Goal: Task Accomplishment & Management: Manage account settings

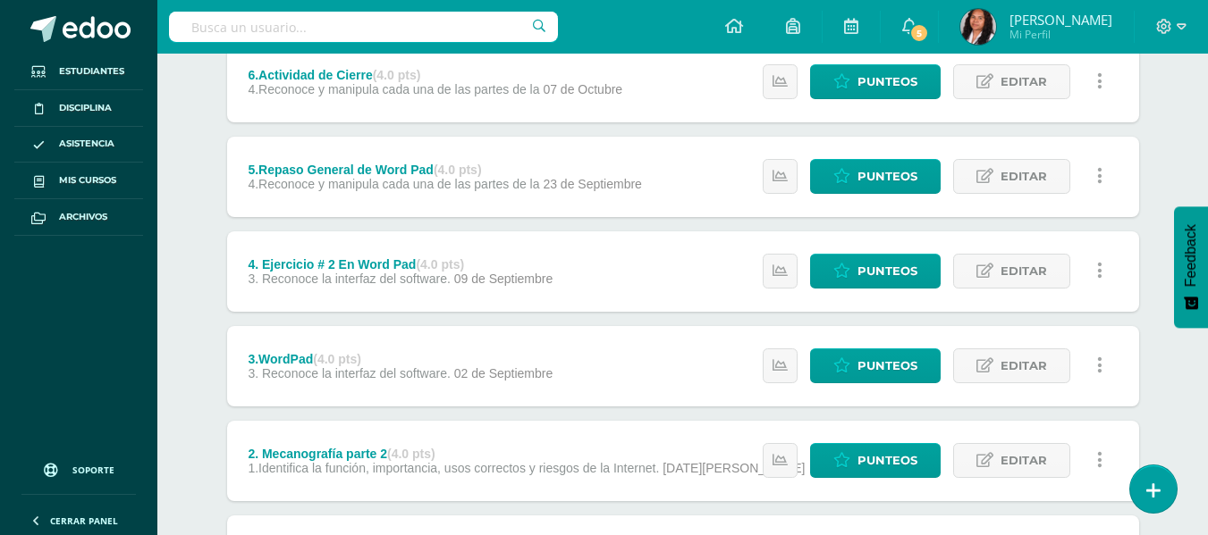
scroll to position [268, 0]
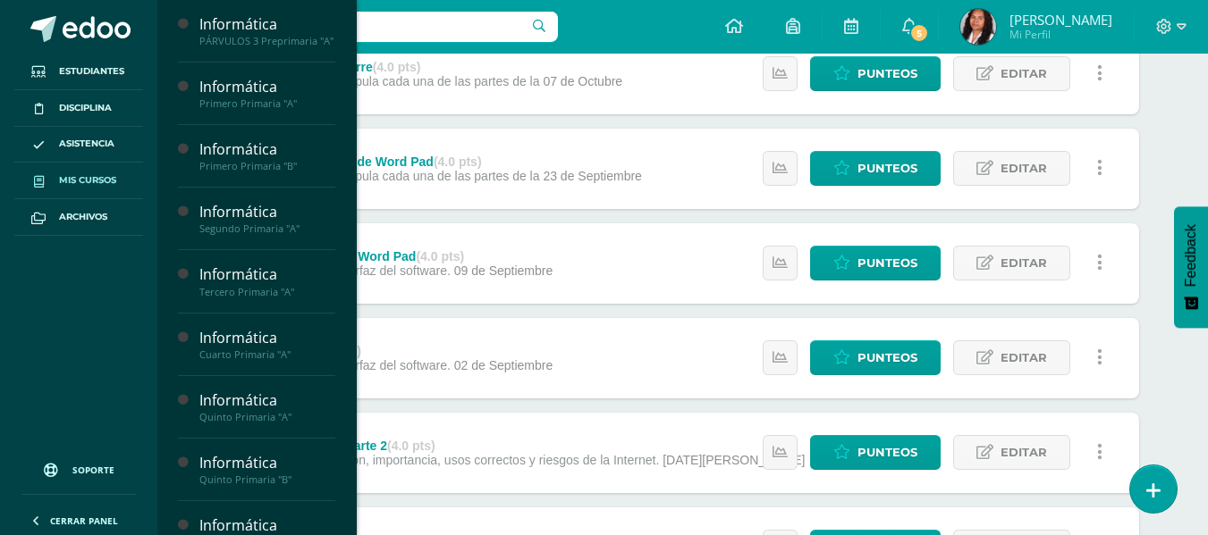
click at [73, 186] on span "Mis cursos" at bounding box center [87, 180] width 57 height 14
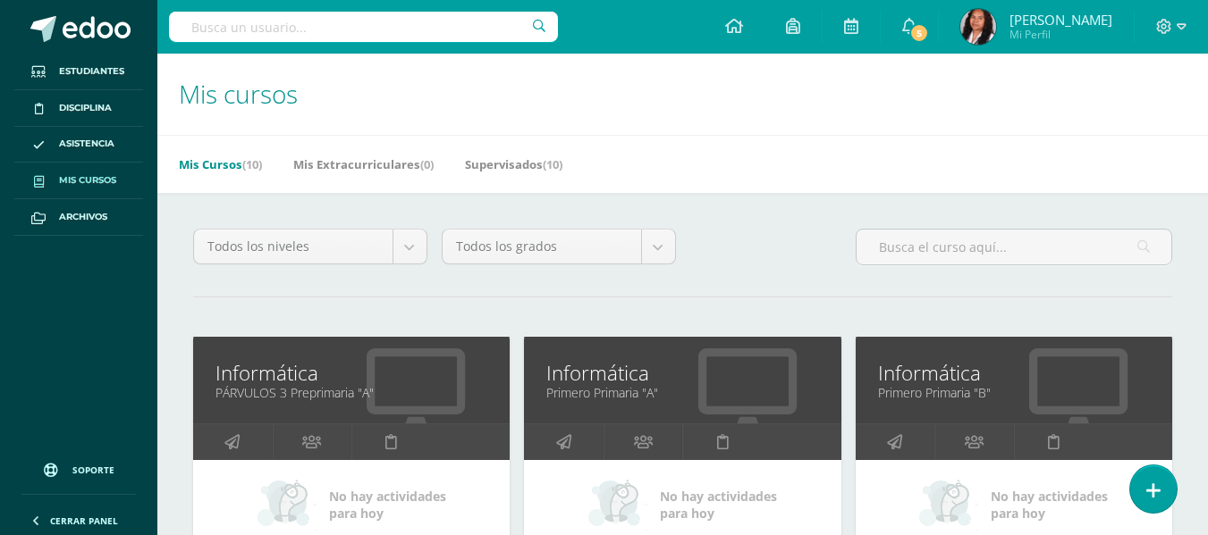
click at [617, 380] on link "Informática" at bounding box center [682, 373] width 272 height 28
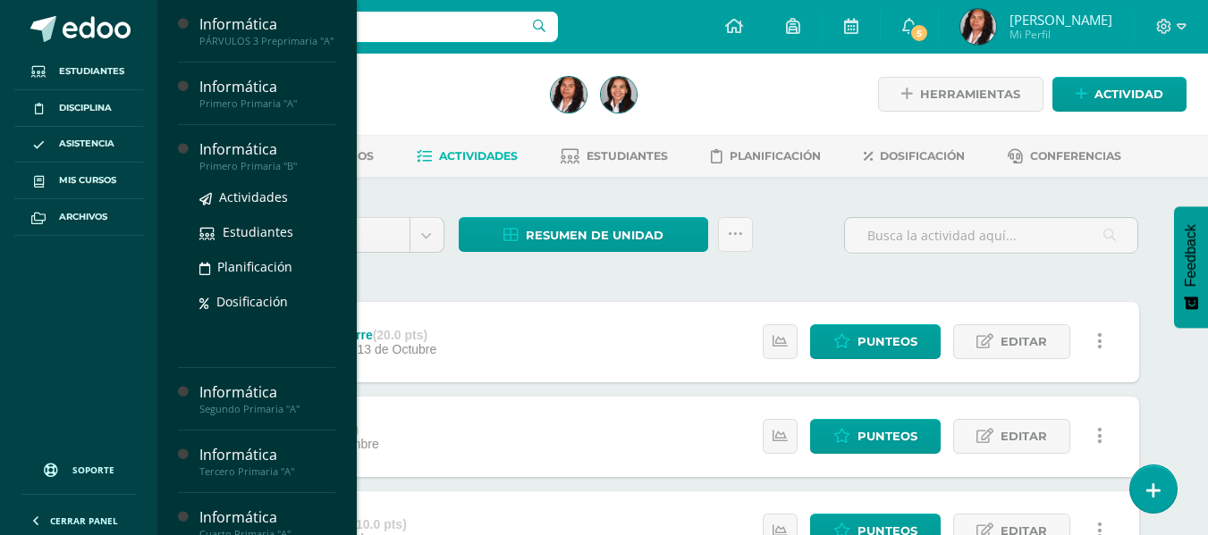
click at [240, 173] on div "Primero Primaria "B"" at bounding box center [267, 166] width 136 height 13
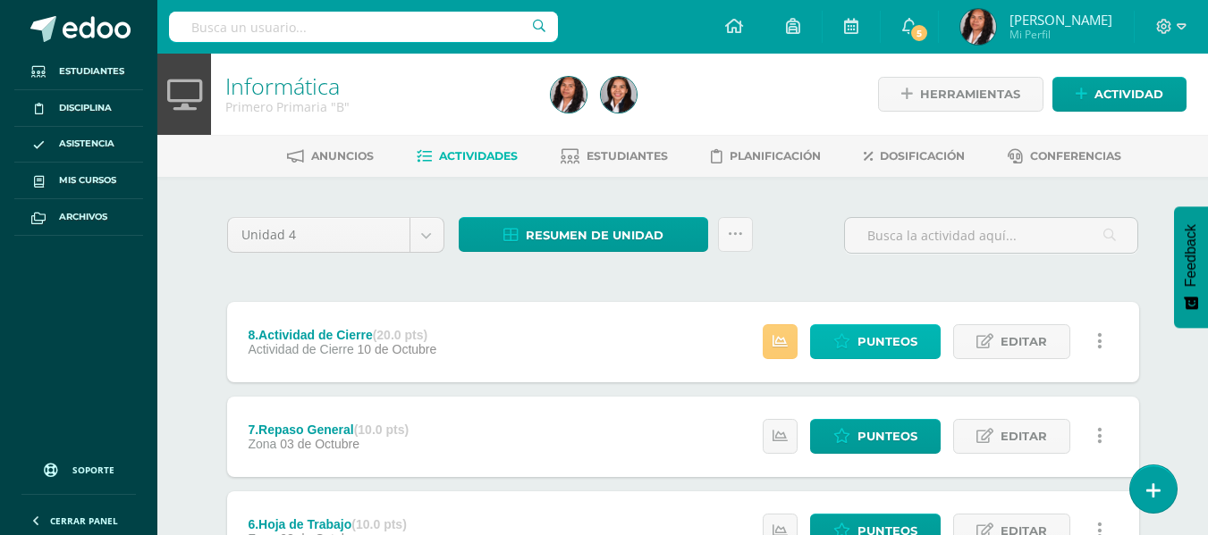
click at [895, 344] on span "Punteos" at bounding box center [887, 341] width 60 height 33
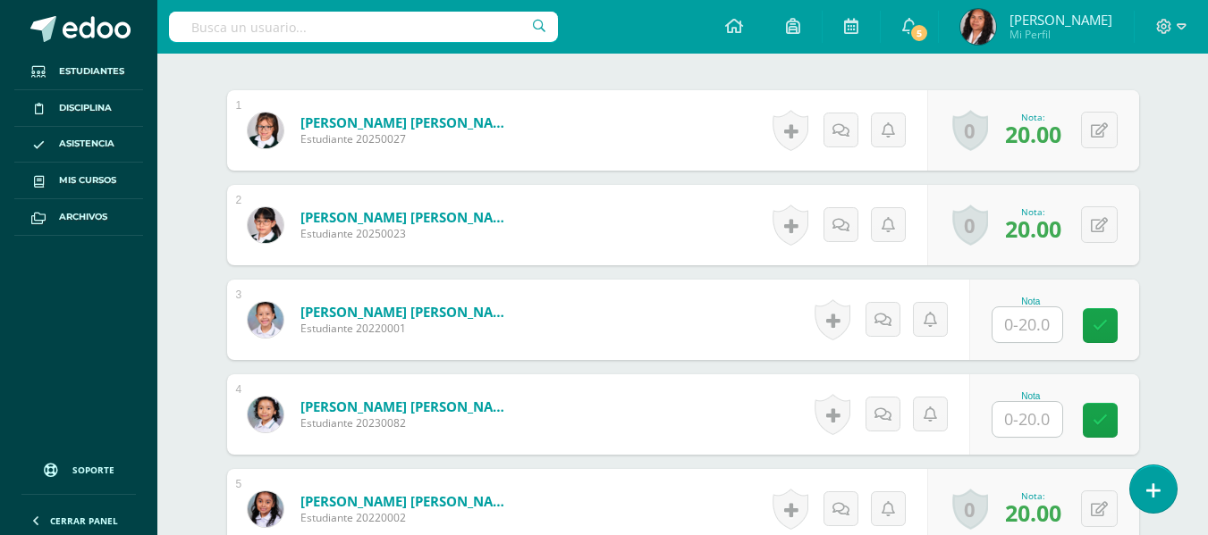
scroll to position [563, 0]
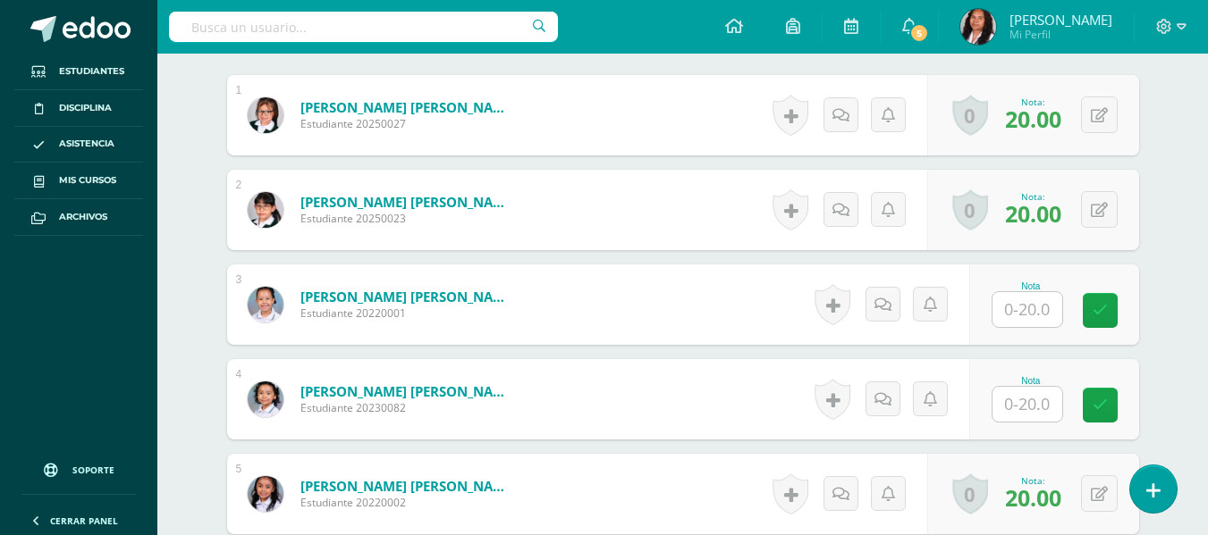
click at [1023, 322] on input "text" at bounding box center [1027, 309] width 70 height 35
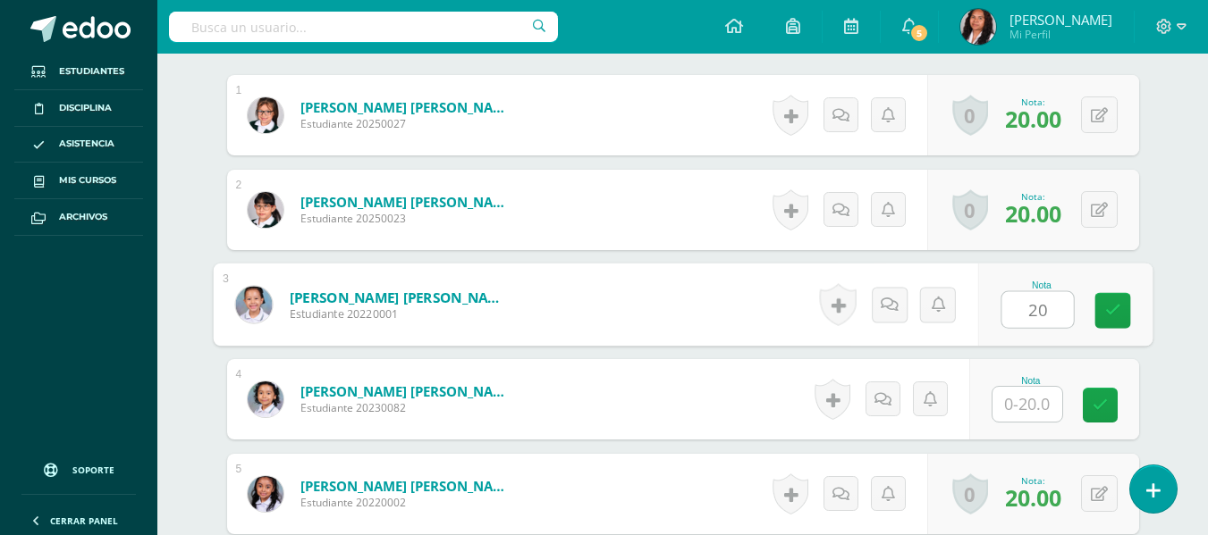
type input "20"
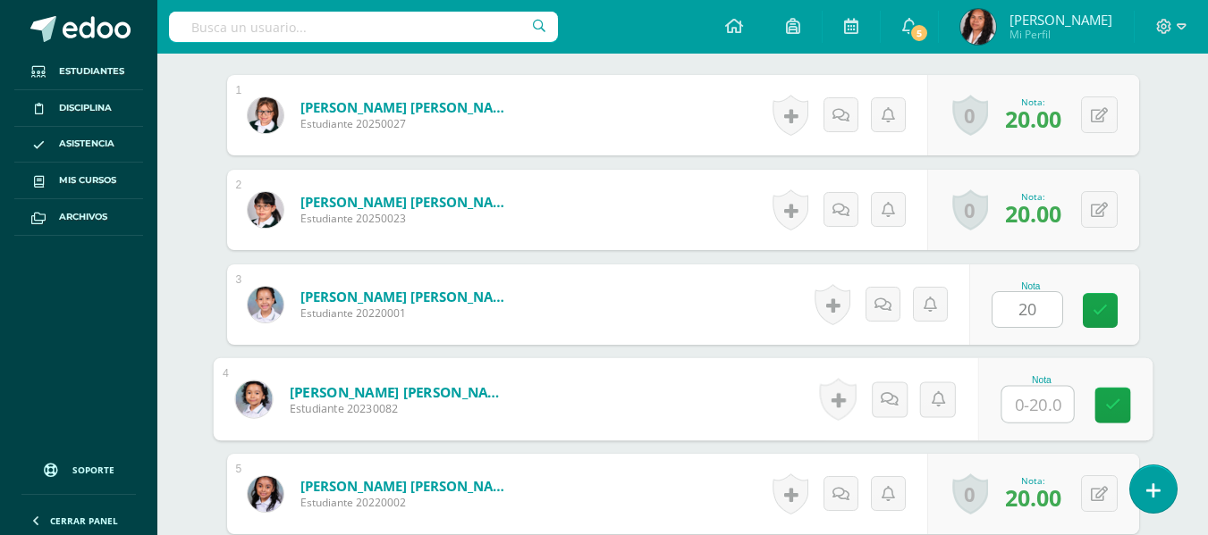
click at [1038, 399] on input "text" at bounding box center [1037, 405] width 72 height 36
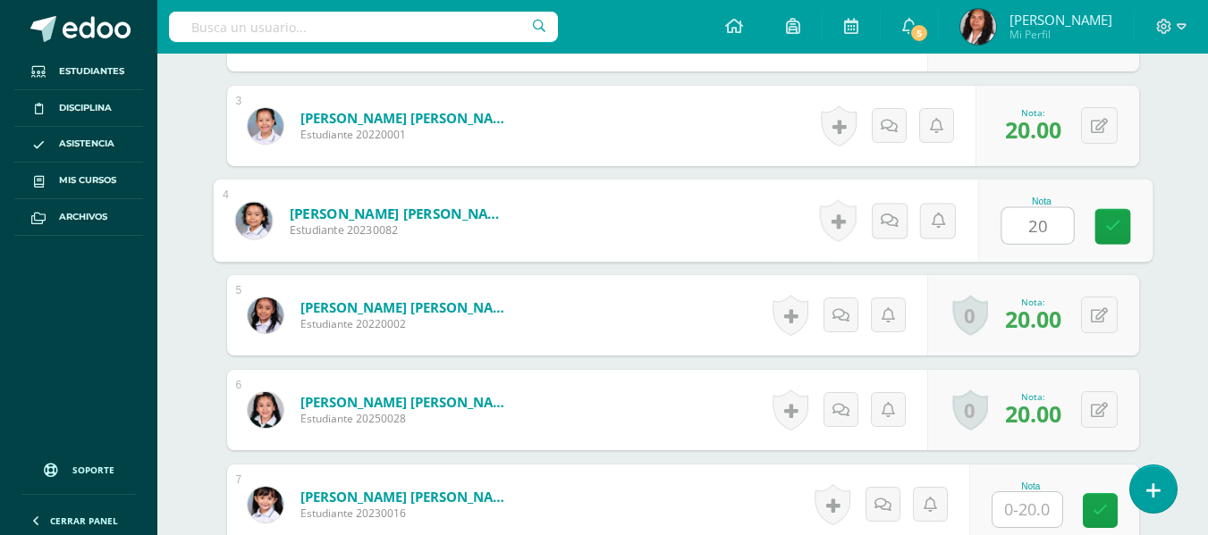
scroll to position [921, 0]
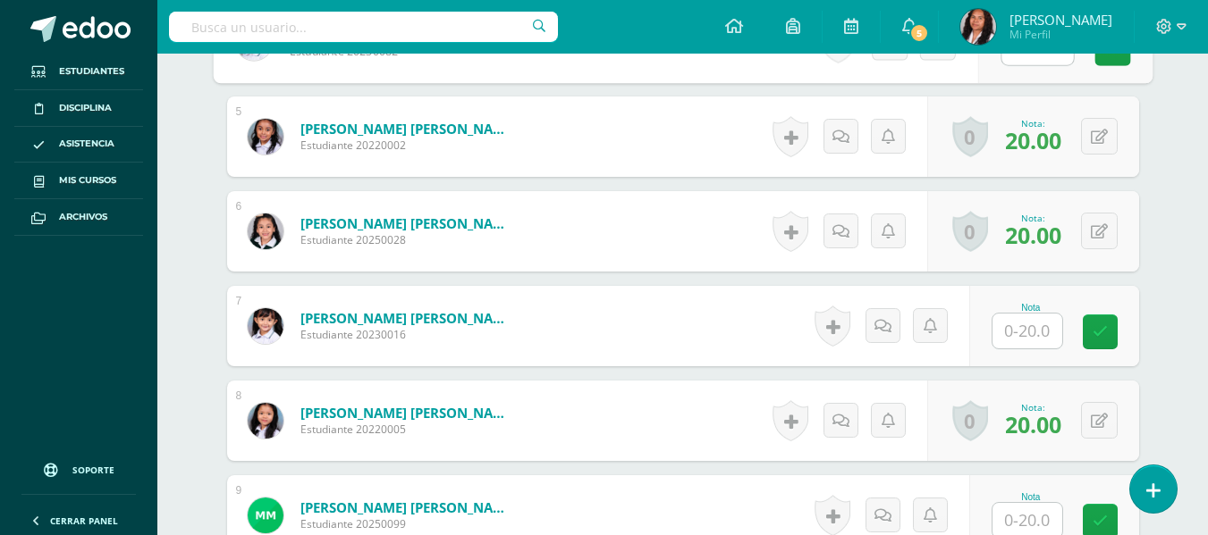
type input "20"
click at [1037, 353] on div "Nota" at bounding box center [1054, 326] width 170 height 80
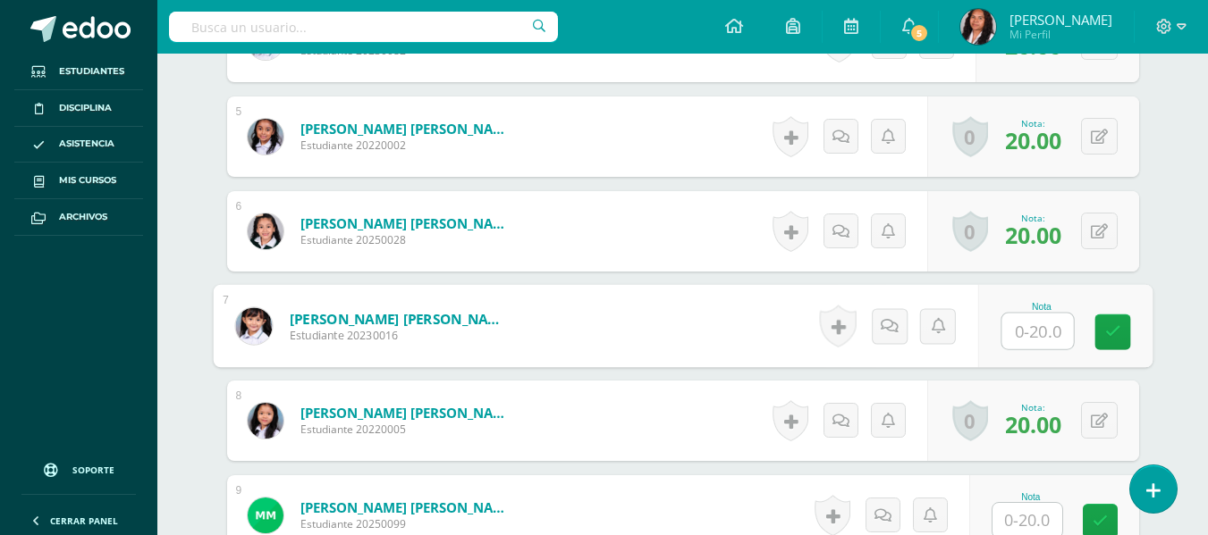
click at [1033, 339] on input "text" at bounding box center [1037, 332] width 72 height 36
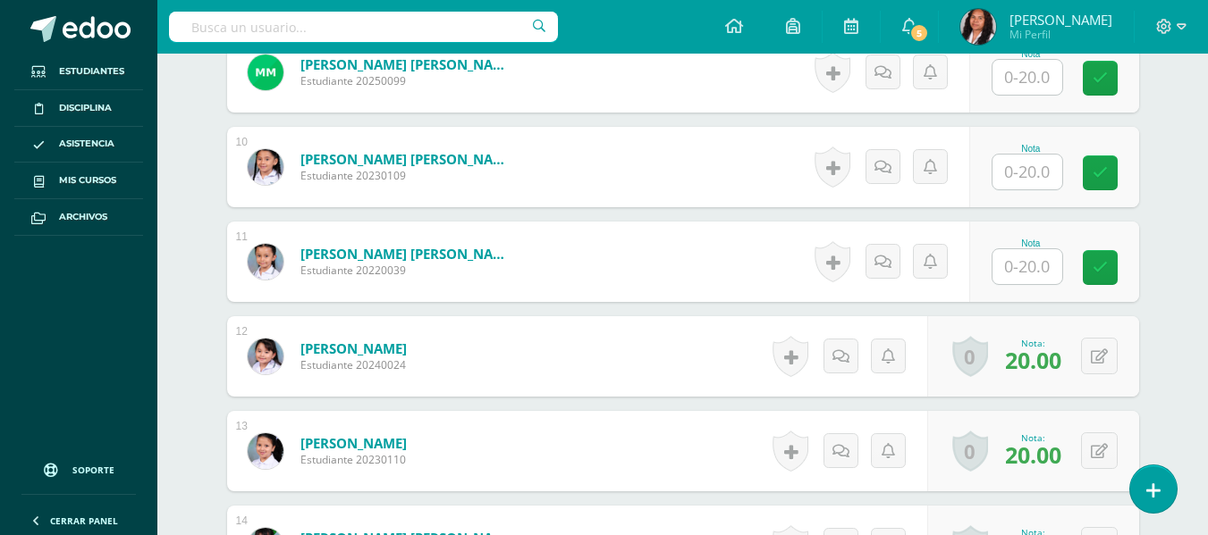
scroll to position [1368, 0]
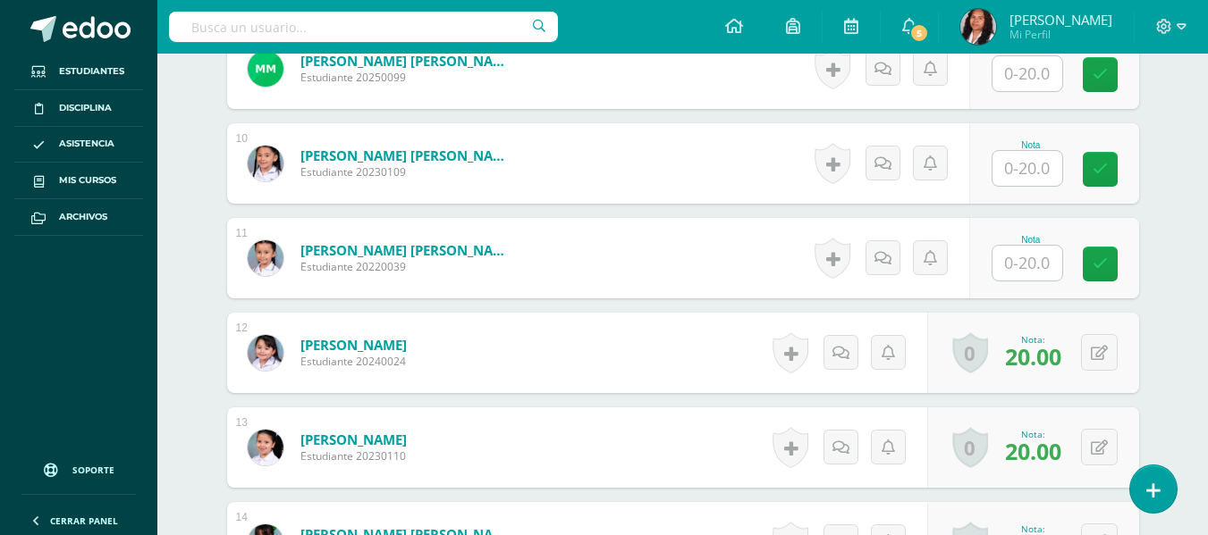
type input "20"
click at [1019, 82] on input "text" at bounding box center [1037, 74] width 72 height 36
type input "16"
click at [1028, 171] on input "text" at bounding box center [1027, 168] width 70 height 35
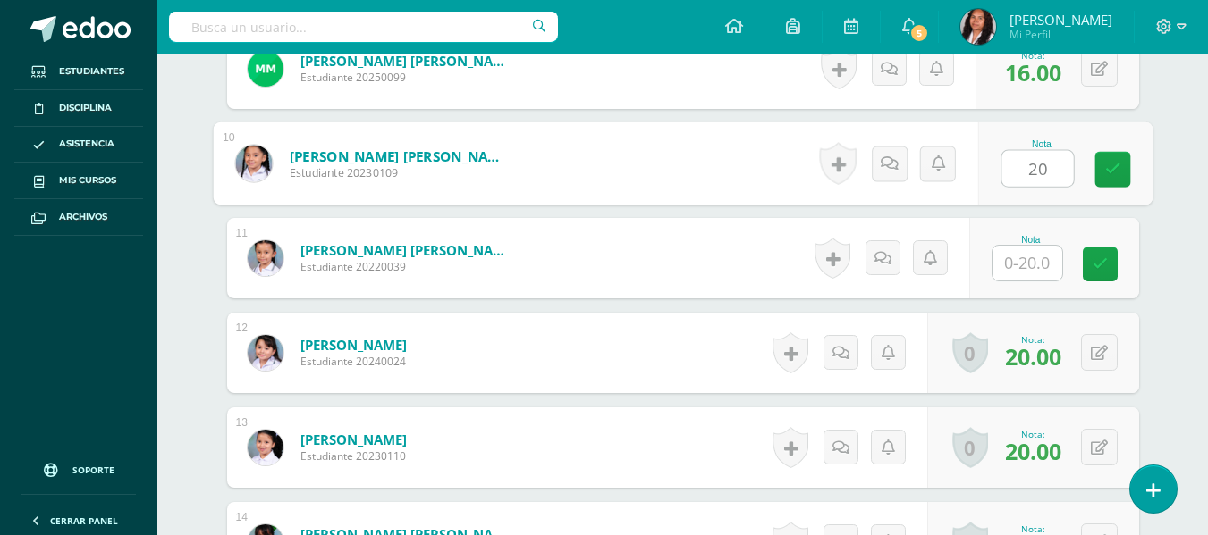
type input "20"
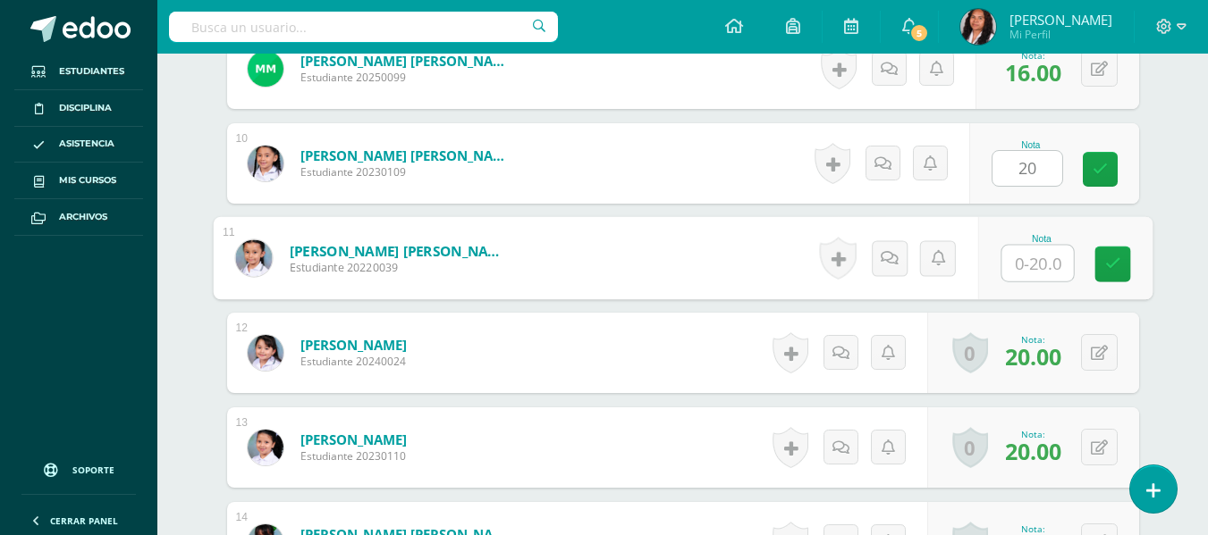
click at [1020, 261] on input "text" at bounding box center [1037, 264] width 72 height 36
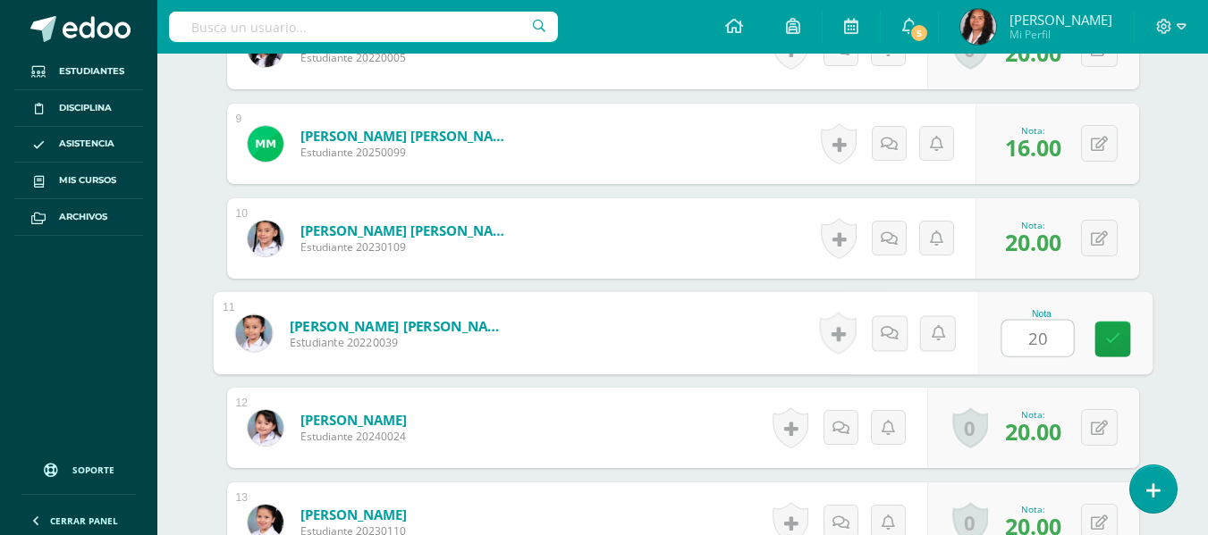
scroll to position [1620, 0]
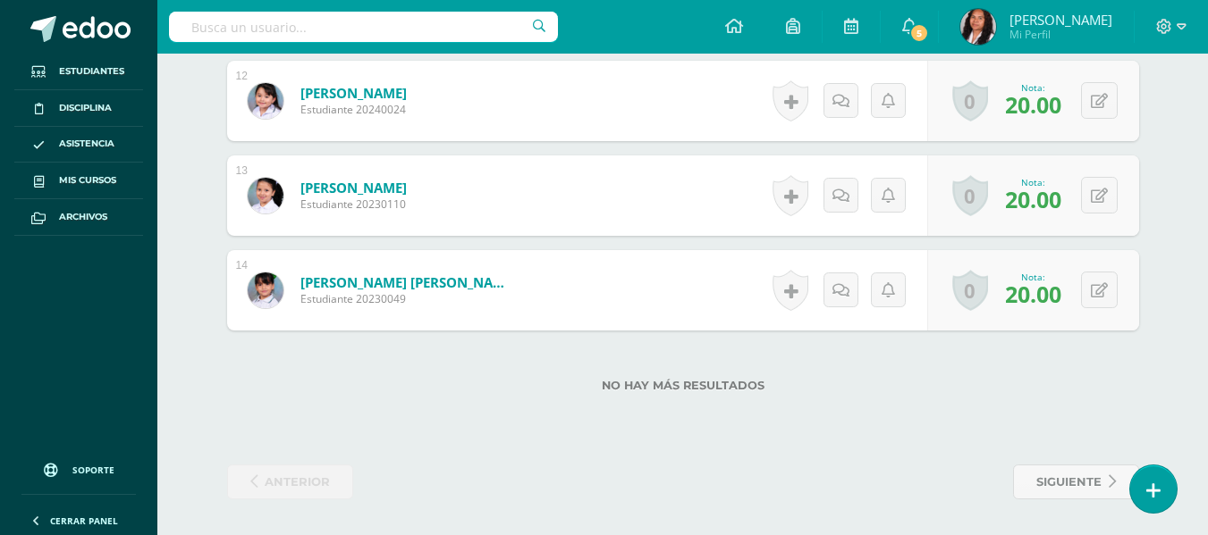
type input "20"
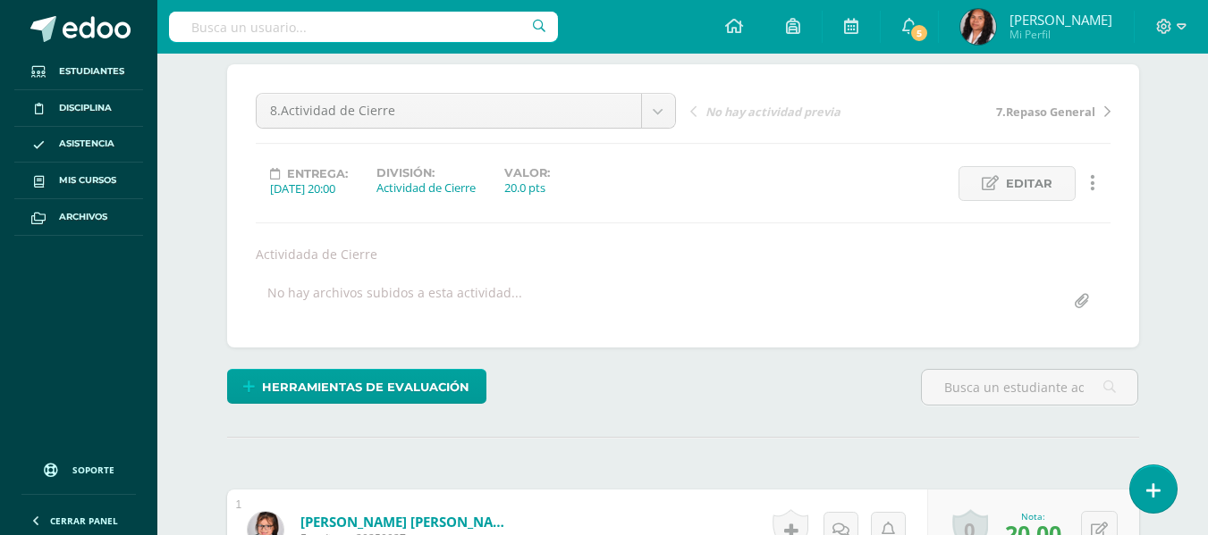
scroll to position [0, 0]
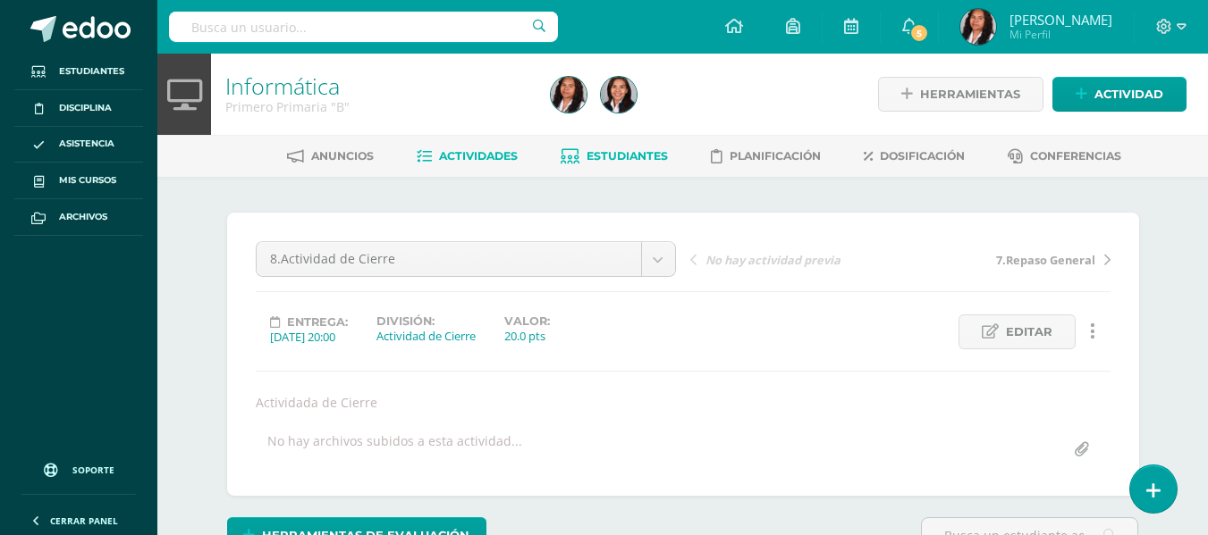
click at [633, 146] on link "Estudiantes" at bounding box center [613, 156] width 107 height 29
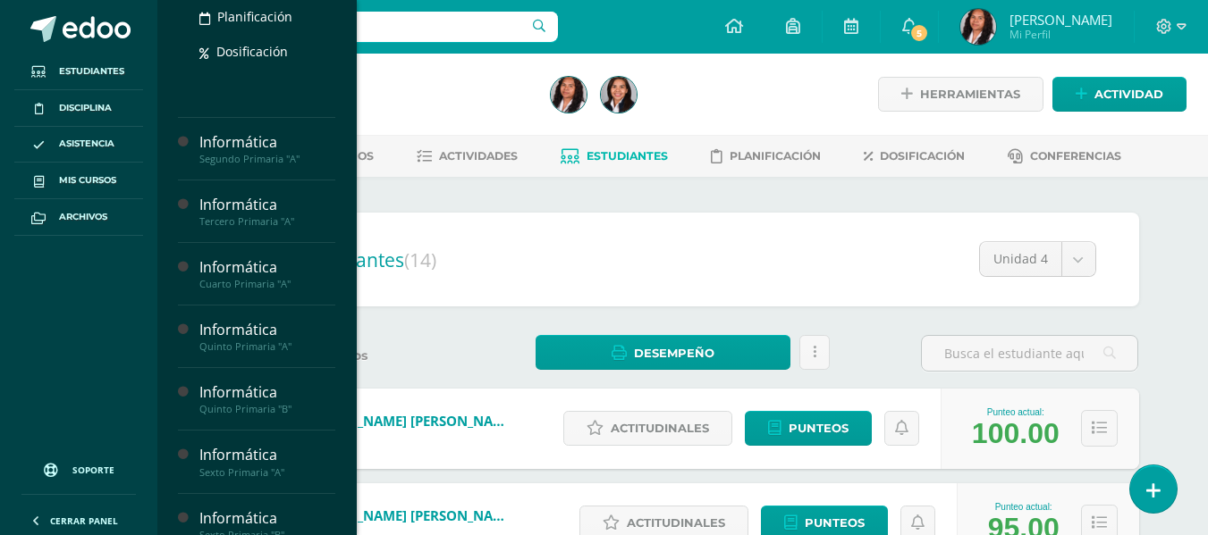
scroll to position [268, 0]
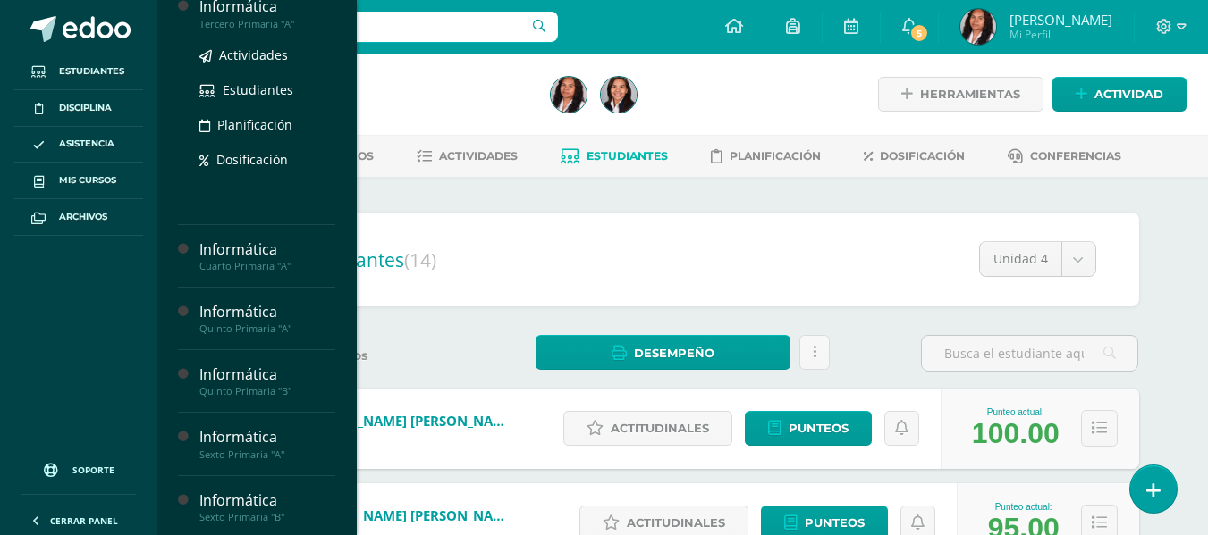
click at [244, 30] on div "Tercero Primaria "A"" at bounding box center [267, 24] width 136 height 13
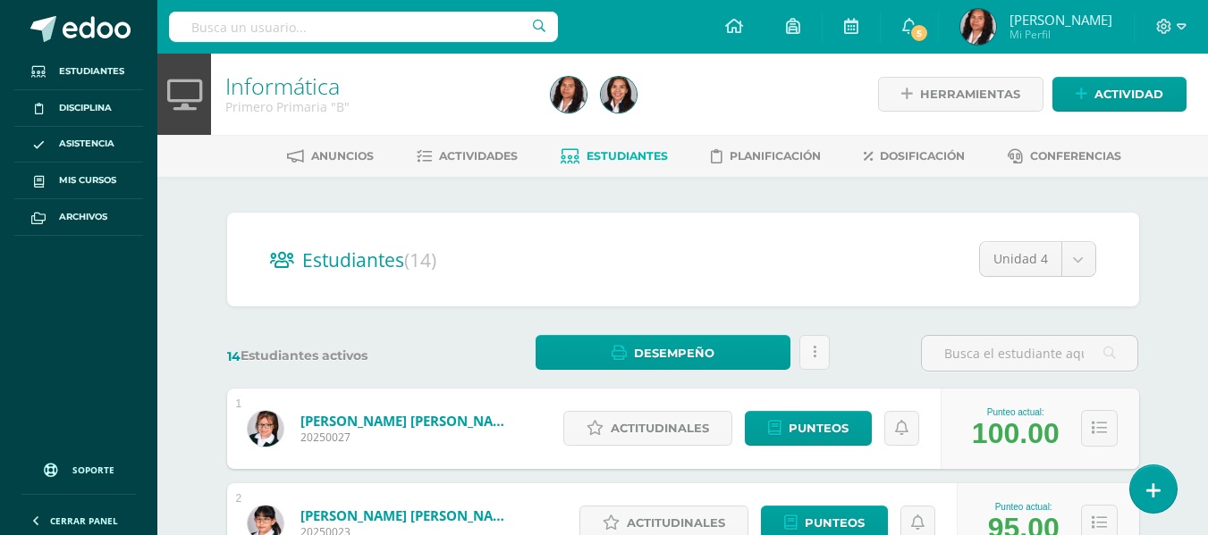
scroll to position [104, 0]
